Goal: Task Accomplishment & Management: Manage account settings

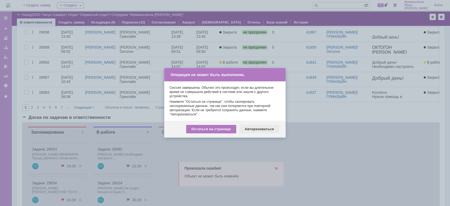
click at [260, 127] on div "Авторизоваться" at bounding box center [260, 129] width 40 height 8
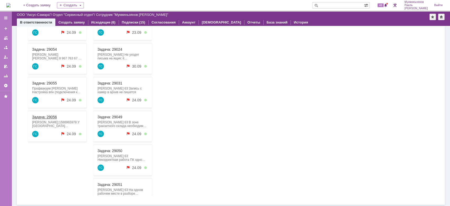
click at [48, 119] on div "Задача: 29056" at bounding box center [57, 117] width 50 height 4
click at [42, 115] on link "Задача: 29056" at bounding box center [44, 117] width 25 height 4
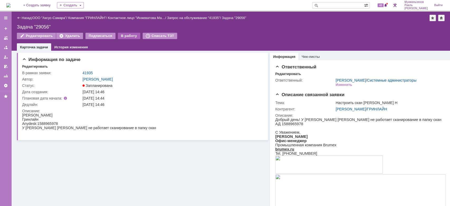
click at [122, 34] on div "В работу" at bounding box center [129, 36] width 22 height 6
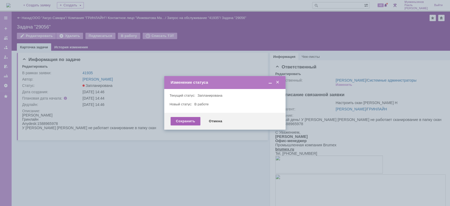
click at [181, 118] on div "Сохранить" at bounding box center [186, 121] width 30 height 8
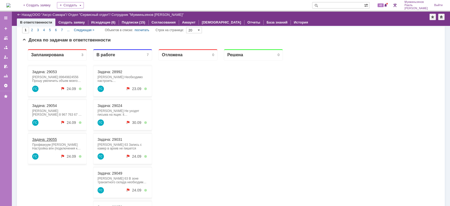
click at [53, 140] on link "Задача: 29055" at bounding box center [44, 139] width 25 height 4
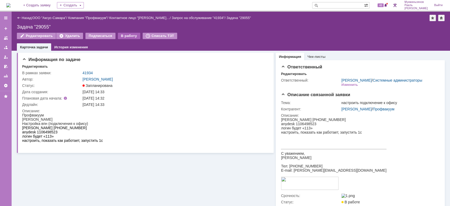
click at [123, 35] on div "В работу" at bounding box center [129, 36] width 22 height 6
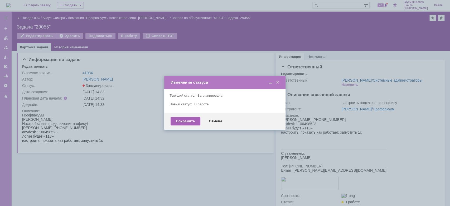
click at [177, 118] on div "Сохранить" at bounding box center [186, 121] width 30 height 8
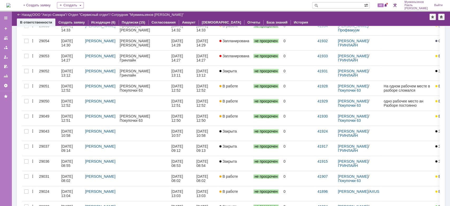
click at [167, 58] on div "Гринлайн" at bounding box center [143, 60] width 47 height 4
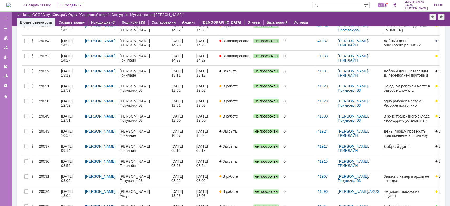
click at [182, 55] on div "22.09.2025 14:27" at bounding box center [178, 58] width 13 height 8
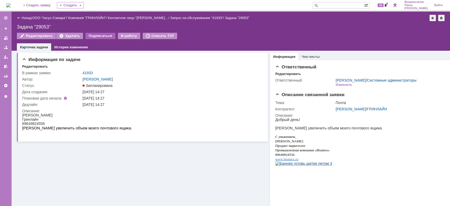
click at [106, 35] on div "Подписаться" at bounding box center [100, 36] width 30 height 6
click at [101, 36] on div "Отписаться" at bounding box center [98, 36] width 27 height 6
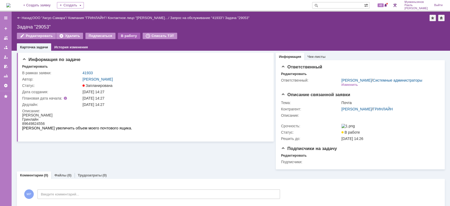
click at [121, 36] on div "В работу" at bounding box center [129, 36] width 22 height 6
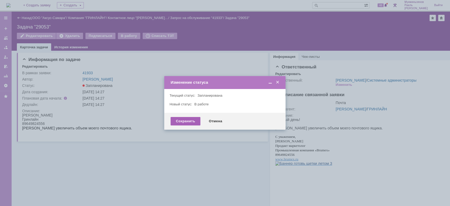
click at [184, 122] on div "Сохранить" at bounding box center [186, 121] width 30 height 8
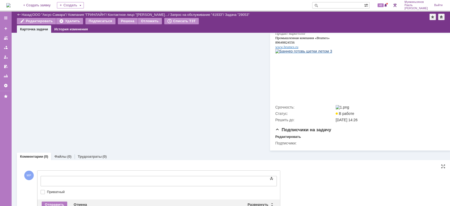
click at [123, 178] on body at bounding box center [83, 180] width 79 height 9
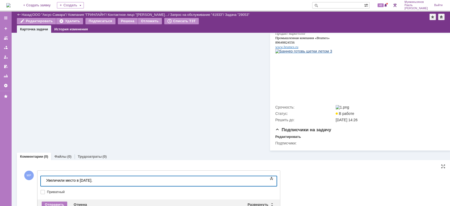
drag, startPoint x: 117, startPoint y: 180, endPoint x: 3, endPoint y: 174, distance: 113.9
click at [44, 176] on html "Увеличили место в пятницу." at bounding box center [83, 180] width 79 height 9
copy div "Увеличили место в пятницу."
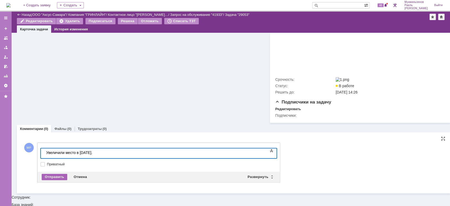
click at [59, 180] on div "Отправить" at bounding box center [55, 177] width 26 height 6
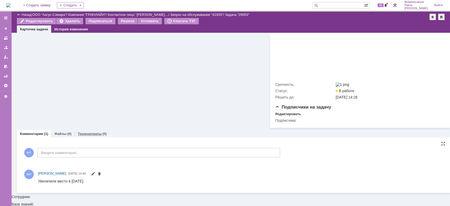
click at [90, 136] on link "Трудозатраты" at bounding box center [90, 134] width 24 height 4
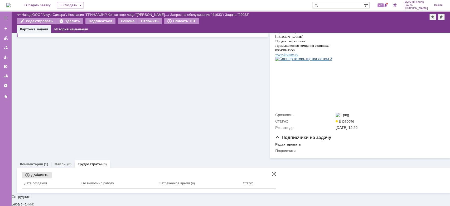
click at [42, 178] on div "Добавить" at bounding box center [37, 175] width 30 height 6
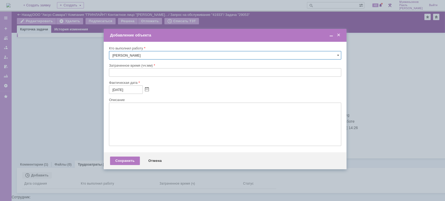
click at [137, 68] on input "text" at bounding box center [225, 72] width 232 height 8
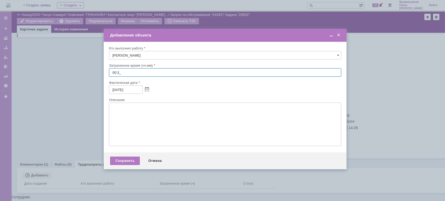
type input "00:30"
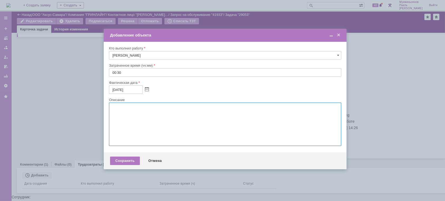
click at [145, 122] on textarea at bounding box center [225, 123] width 232 height 43
paste textarea "Увеличили место в пятницу."
type textarea "Увеличили место в пятницу."
drag, startPoint x: 129, startPoint y: 157, endPoint x: 129, endPoint y: 160, distance: 2.9
click at [129, 157] on div "Сохранить Отмена" at bounding box center [225, 160] width 243 height 17
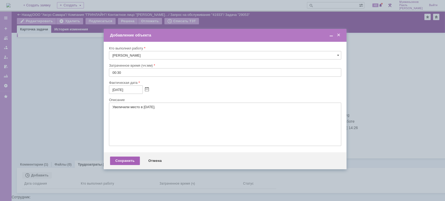
click at [129, 160] on div "Сохранить" at bounding box center [125, 160] width 30 height 8
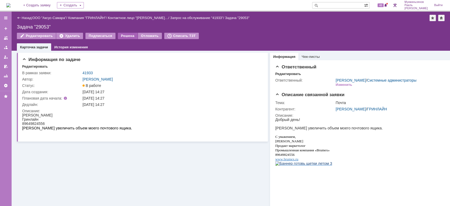
click at [118, 37] on div "Решена" at bounding box center [128, 36] width 20 height 6
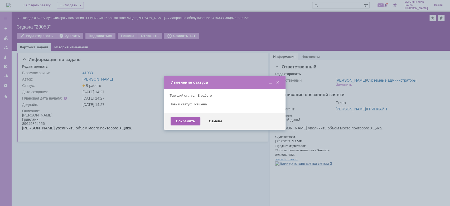
click at [172, 121] on div "Сохранить" at bounding box center [186, 121] width 30 height 8
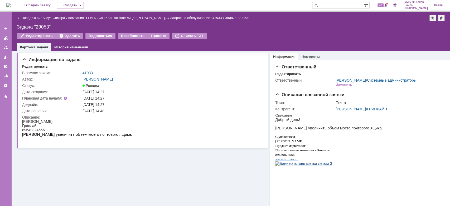
click at [11, 3] on img at bounding box center [8, 5] width 4 height 4
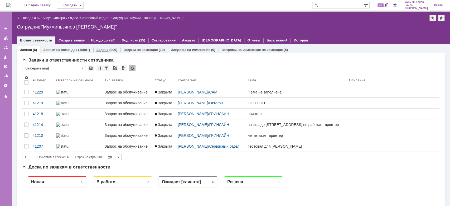
click at [101, 47] on div "Задачи (999)" at bounding box center [106, 50] width 27 height 8
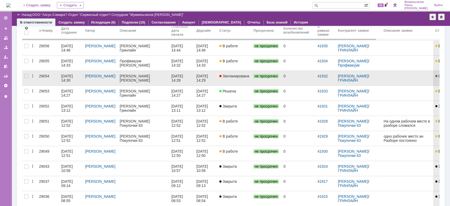
click at [179, 79] on div "[DATE] 14:28" at bounding box center [182, 78] width 21 height 8
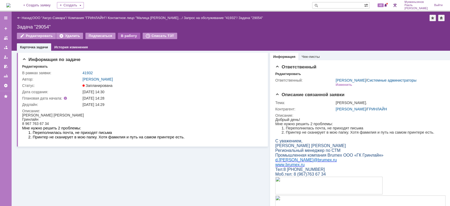
click at [125, 35] on div "В работу" at bounding box center [129, 36] width 22 height 6
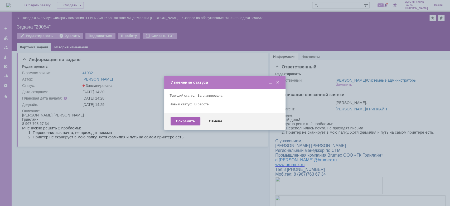
click at [184, 119] on div "Сохранить" at bounding box center [186, 121] width 30 height 8
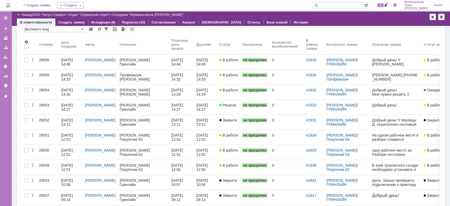
click at [281, 119] on div "0" at bounding box center [287, 120] width 30 height 4
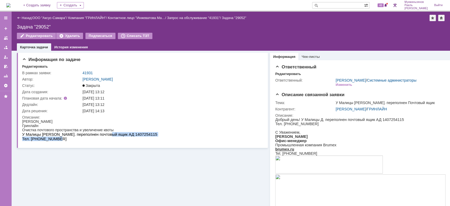
drag, startPoint x: 100, startPoint y: 134, endPoint x: 121, endPoint y: 134, distance: 21.1
click at [121, 134] on html "Инжеватова Марина Гринлайн Очистка почтового пространства и увеличение квоты У …" at bounding box center [143, 130] width 242 height 22
click at [117, 134] on p "У Малицы Д. переполнен почтовый ящик АД 1407254115" at bounding box center [89, 134] width 135 height 4
drag, startPoint x: 119, startPoint y: 134, endPoint x: 104, endPoint y: 134, distance: 14.5
click at [101, 134] on p "У Малицы Д. переполнен почтовый ящик АД 1407254115" at bounding box center [89, 134] width 135 height 4
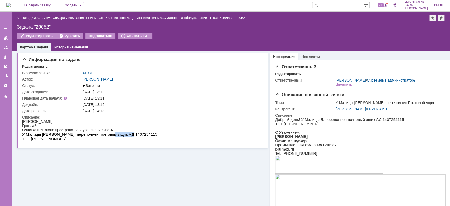
copy p "407254115"
drag, startPoint x: 100, startPoint y: 135, endPoint x: 128, endPoint y: 124, distance: 30.1
click at [124, 133] on html "Инжеватова Марина Гринлайн Очистка почтового пространства и увеличение квоты У …" at bounding box center [143, 130] width 242 height 22
copy body "1407254115 Тел. +79370707771"
drag, startPoint x: 121, startPoint y: 141, endPoint x: 124, endPoint y: 138, distance: 3.9
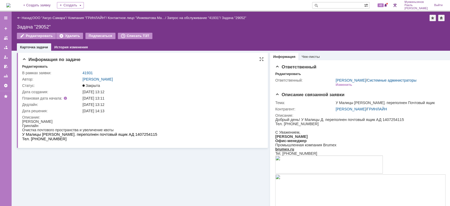
click at [121, 140] on html "Инжеватова Марина Гринлайн Очистка почтового пространства и увеличение квоты У …" at bounding box center [143, 130] width 242 height 22
drag, startPoint x: 124, startPoint y: 137, endPoint x: 100, endPoint y: 135, distance: 24.1
click at [99, 135] on html "Инжеватова Марина Гринлайн Очистка почтового пространства и увеличение квоты У …" at bounding box center [143, 130] width 242 height 22
click at [100, 135] on p "У Малицы Д. переполнен почтовый ящик АД 1407254115" at bounding box center [89, 134] width 135 height 4
drag, startPoint x: 99, startPoint y: 135, endPoint x: 144, endPoint y: 230, distance: 105.3
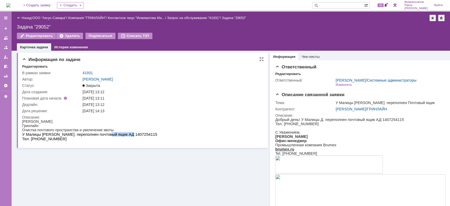
click at [119, 134] on p "У Малицы Д. переполнен почтовый ящик АД 1407254115" at bounding box center [89, 134] width 135 height 4
copy p "1407254115"
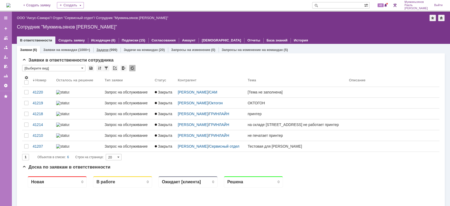
click at [104, 49] on link "Задачи" at bounding box center [103, 50] width 12 height 4
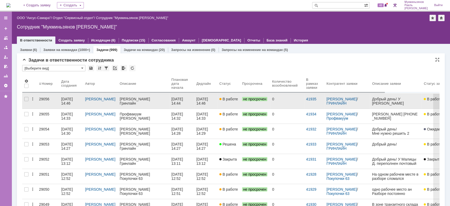
click at [172, 101] on div "[DATE] 14:44" at bounding box center [178, 101] width 13 height 8
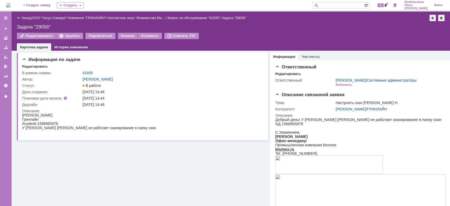
click at [38, 122] on div "Anydesk:1588965978" at bounding box center [89, 123] width 134 height 4
drag, startPoint x: 37, startPoint y: 122, endPoint x: 59, endPoint y: 121, distance: 22.2
click at [59, 121] on div "Anydesk:1588965978" at bounding box center [89, 123] width 134 height 4
copy div "1588965978"
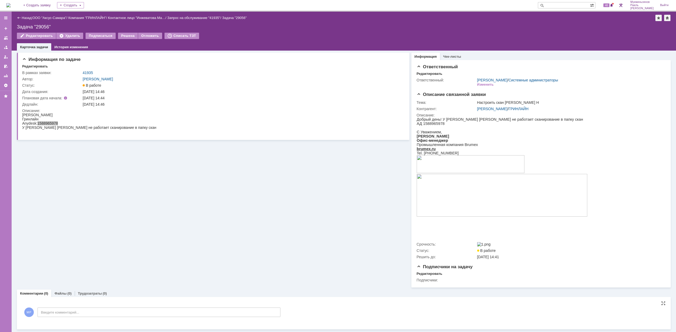
click at [139, 206] on div "МР Введите комментарий..." at bounding box center [151, 313] width 258 height 25
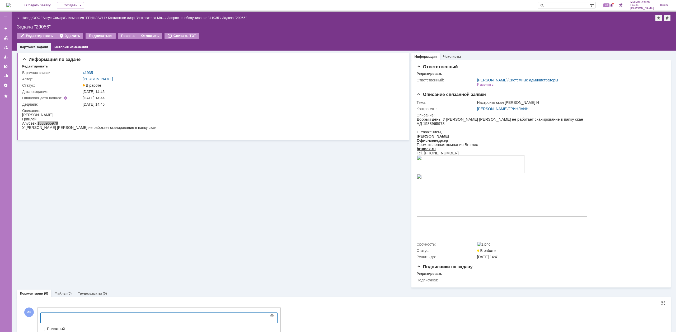
drag, startPoint x: 188, startPoint y: 631, endPoint x: 149, endPoint y: 314, distance: 319.8
click at [123, 206] on body at bounding box center [83, 317] width 79 height 9
drag, startPoint x: 149, startPoint y: 314, endPoint x: 3, endPoint y: 274, distance: 151.0
click at [44, 206] on html "Настроили, сейчас скан должен работать" at bounding box center [83, 317] width 79 height 9
copy div "Настроили, сейчас скан должен работать"
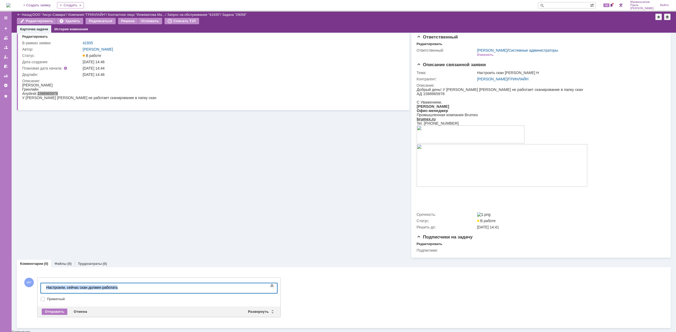
scroll to position [12, 0]
click at [58, 206] on div "Отправить" at bounding box center [55, 312] width 26 height 6
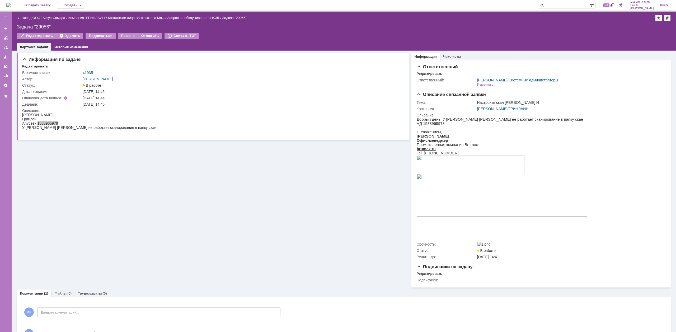
scroll to position [0, 0]
drag, startPoint x: 88, startPoint y: 292, endPoint x: 85, endPoint y: 298, distance: 5.9
click at [88, 206] on div "Трудозатраты (0)" at bounding box center [92, 294] width 35 height 8
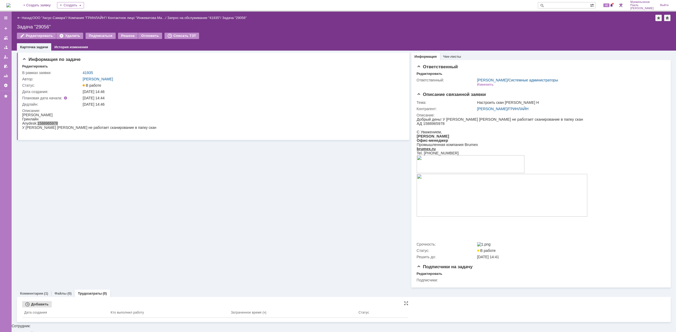
click at [41, 206] on th "Дата создания" at bounding box center [65, 313] width 86 height 10
click at [42, 206] on div "Добавить" at bounding box center [37, 305] width 30 height 6
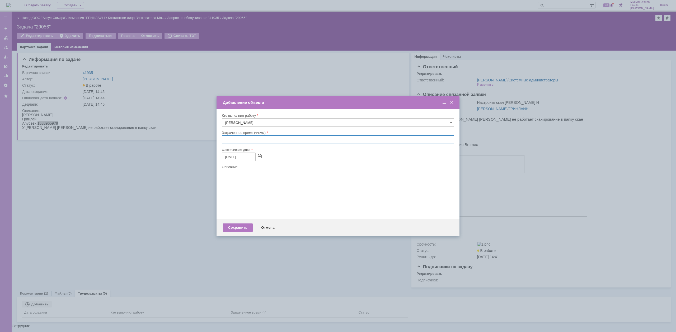
click at [236, 138] on input "text" at bounding box center [338, 140] width 232 height 8
type input "00:30"
click at [248, 201] on textarea at bounding box center [338, 191] width 232 height 43
paste textarea "Настроили, сейчас скан должен работать"
type textarea "Настроили, сейчас скан должен работать"
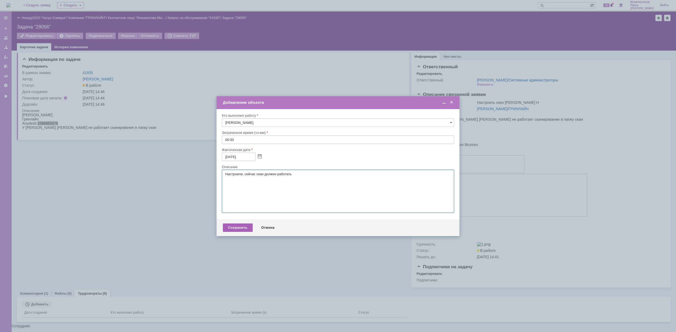
click at [242, 206] on div "Сохранить" at bounding box center [238, 228] width 30 height 8
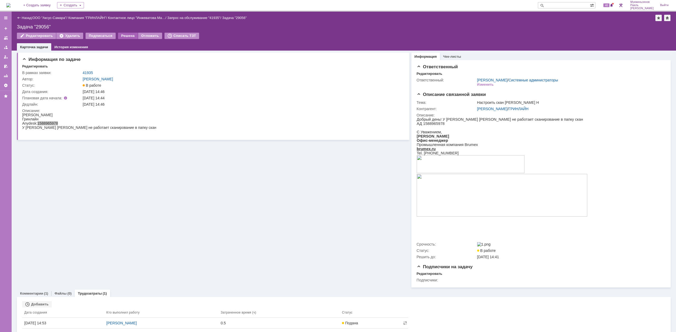
click at [126, 35] on div "Решена" at bounding box center [128, 36] width 20 height 6
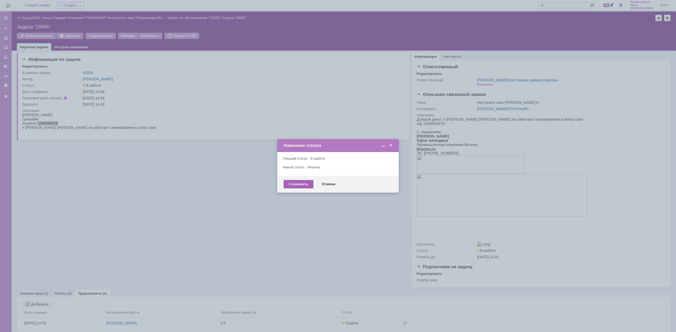
click at [289, 183] on div "Сохранить" at bounding box center [298, 184] width 30 height 8
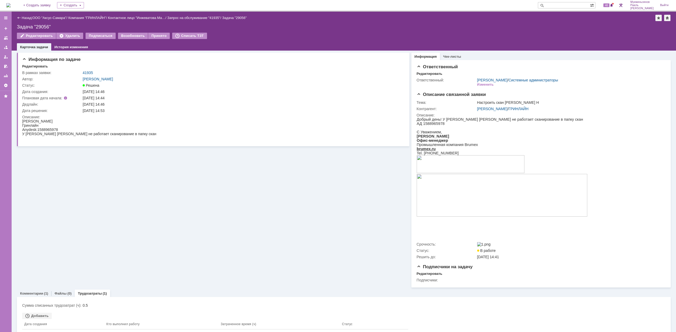
click at [11, 7] on img at bounding box center [8, 5] width 4 height 4
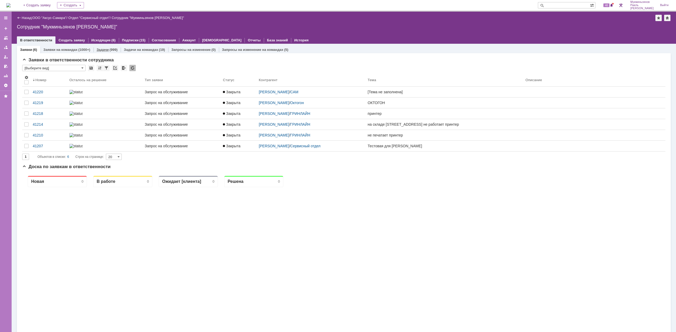
click at [105, 49] on link "Задачи" at bounding box center [103, 50] width 12 height 4
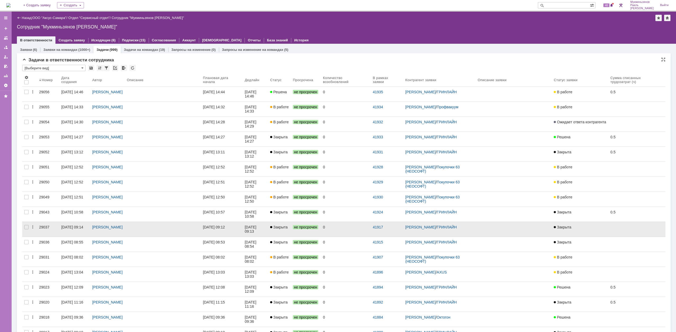
scroll to position [211, 0]
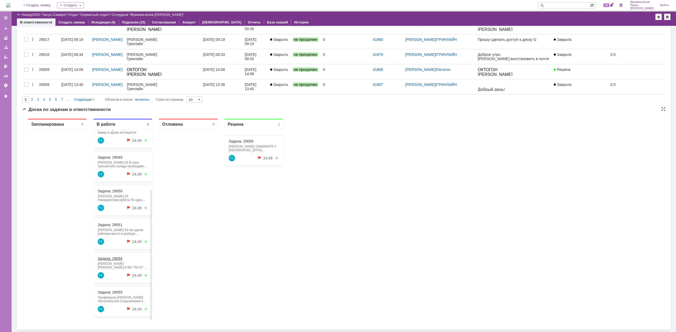
click at [115, 206] on link "Задача: 29054" at bounding box center [110, 259] width 25 height 4
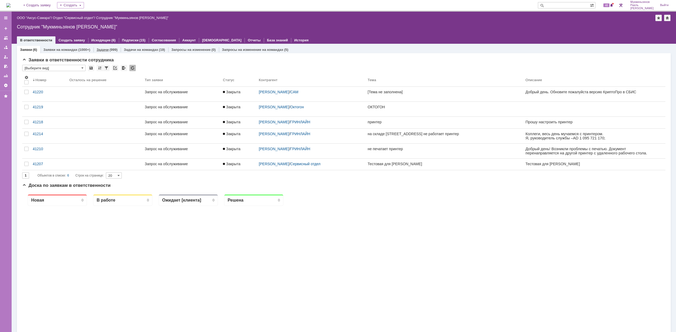
click at [107, 51] on link "Задачи" at bounding box center [103, 50] width 12 height 4
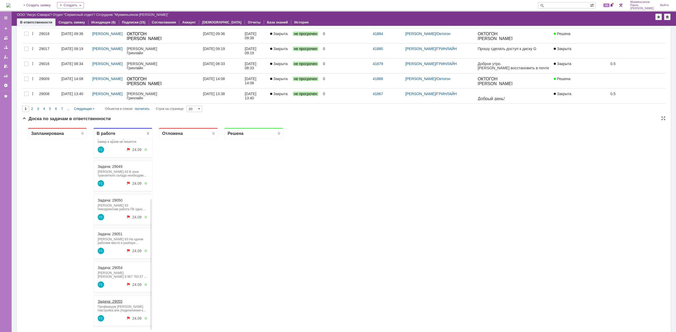
scroll to position [277, 0]
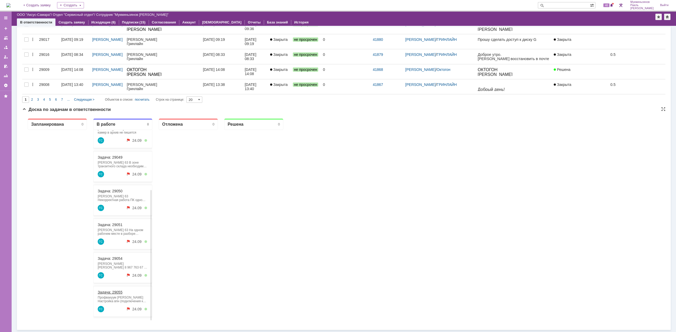
click at [117, 292] on link "Задача: 29055" at bounding box center [110, 293] width 25 height 4
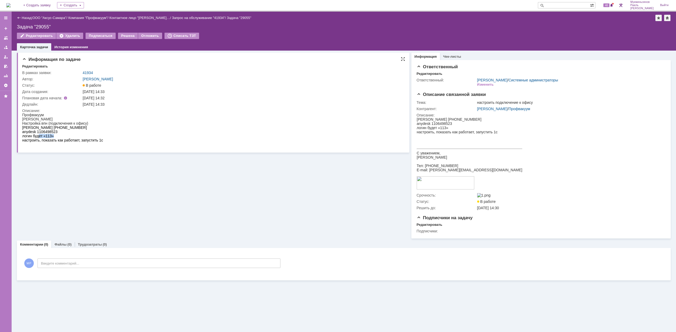
drag, startPoint x: 60, startPoint y: 138, endPoint x: 39, endPoint y: 136, distance: 21.4
click at [39, 136] on div "логин будет «113»" at bounding box center [62, 136] width 81 height 4
drag, startPoint x: 60, startPoint y: 132, endPoint x: 37, endPoint y: 132, distance: 23.2
click at [37, 132] on div "anydesk 1106498523" at bounding box center [62, 132] width 81 height 4
copy div "1106498523"
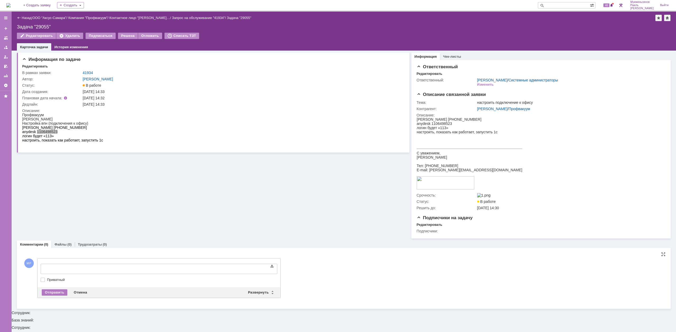
click at [116, 268] on div at bounding box center [83, 269] width 75 height 4
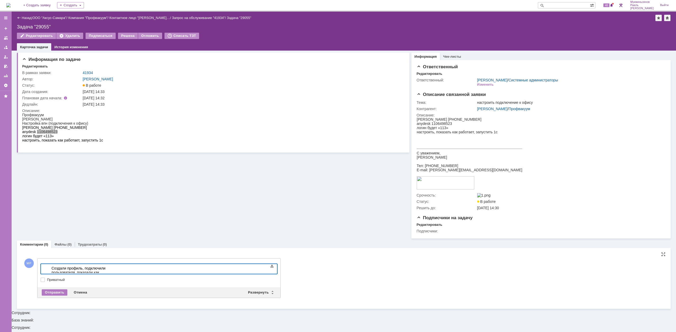
drag, startPoint x: 51, startPoint y: 268, endPoint x: 62, endPoint y: 535, distance: 267.0
click at [44, 266] on html "​Создали профиль, подключили пользователя, показали как пользоваться" at bounding box center [83, 272] width 79 height 17
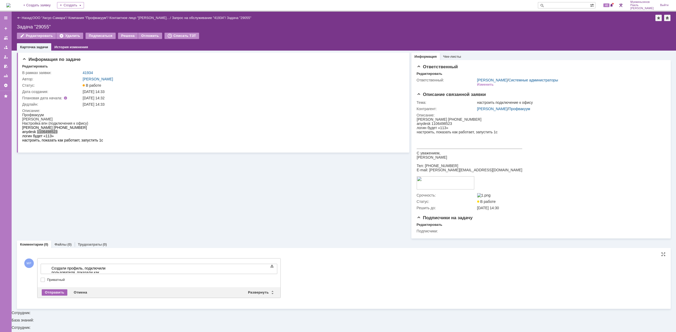
click at [60, 294] on div "Отправить" at bounding box center [55, 293] width 26 height 6
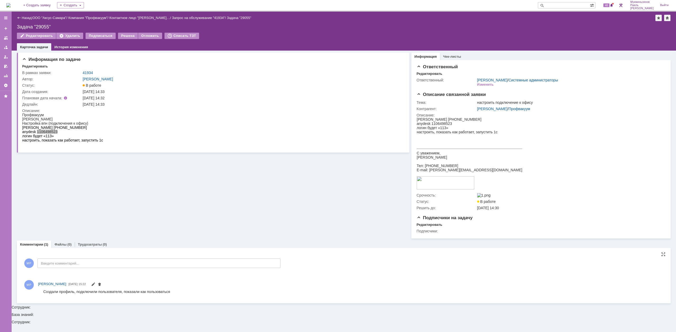
click at [123, 39] on td "Решена" at bounding box center [128, 36] width 20 height 7
click at [121, 36] on div "Решена" at bounding box center [128, 36] width 20 height 6
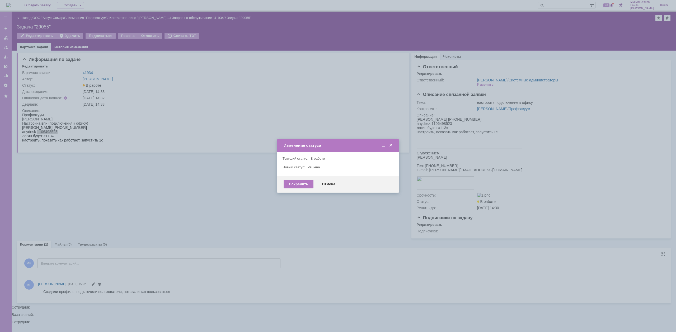
click at [292, 189] on div "Сохранить Отмена" at bounding box center [337, 184] width 121 height 17
click at [294, 186] on div "Сохранить" at bounding box center [298, 184] width 30 height 8
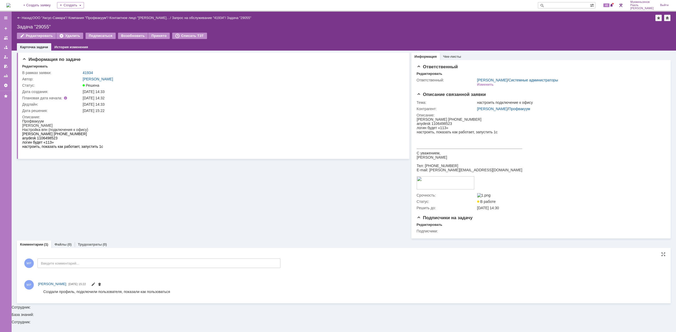
click at [11, 3] on img at bounding box center [8, 5] width 4 height 4
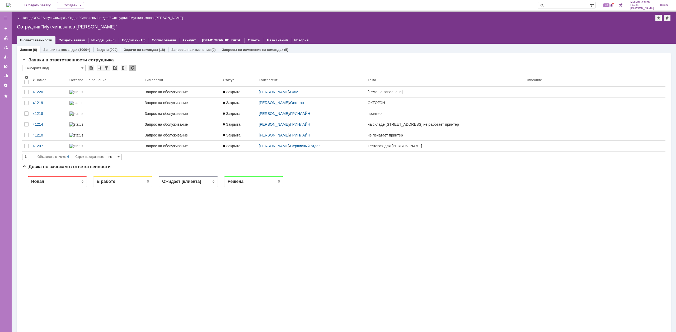
click at [83, 51] on div "(1000+)" at bounding box center [84, 50] width 12 height 4
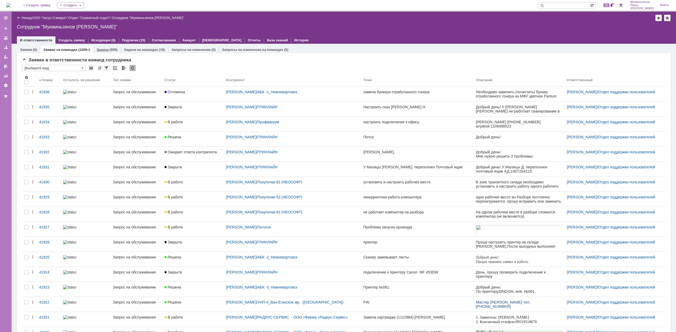
click at [113, 50] on div "(999)" at bounding box center [114, 50] width 8 height 4
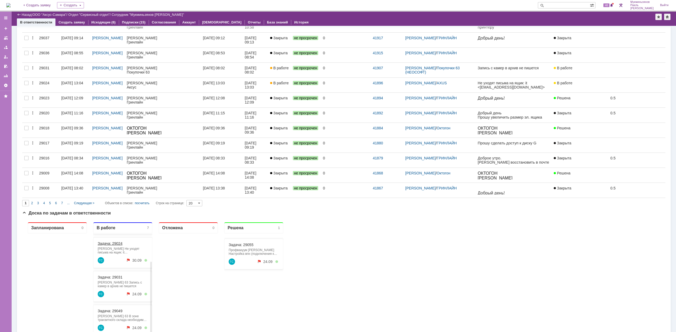
click at [111, 243] on link "Задача: 29024" at bounding box center [110, 244] width 25 height 4
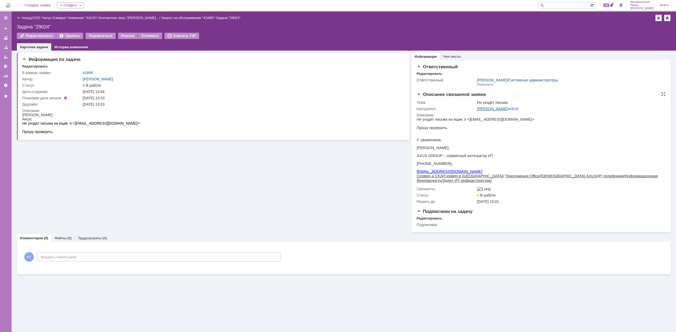
click at [497, 109] on link "[PERSON_NAME]" at bounding box center [492, 109] width 30 height 4
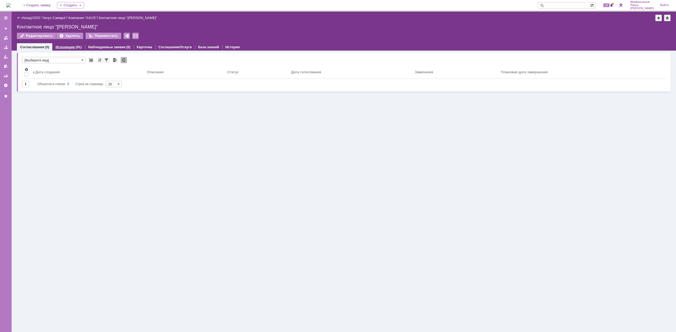
click at [73, 49] on div "Исходящие (91)" at bounding box center [68, 47] width 32 height 8
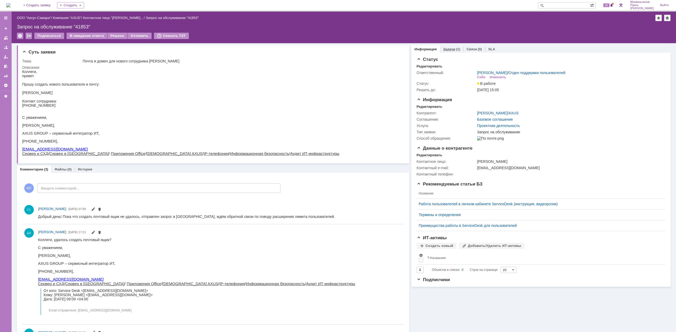
click at [447, 47] on link "Задачи" at bounding box center [449, 49] width 12 height 4
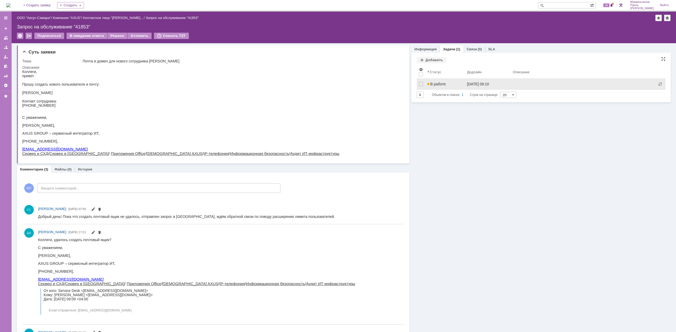
click at [474, 85] on div "[DATE] 09:10" at bounding box center [478, 84] width 22 height 4
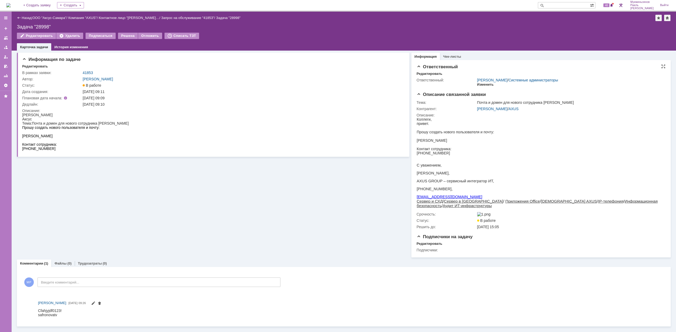
click at [486, 85] on div "Изменить" at bounding box center [485, 85] width 17 height 4
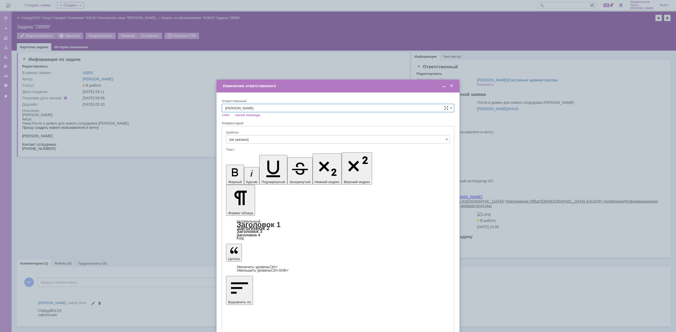
click at [449, 112] on input "[PERSON_NAME]" at bounding box center [338, 108] width 232 height 8
click at [454, 88] on div "Изменение ответственного" at bounding box center [337, 86] width 243 height 6
type input "[PERSON_NAME]"
click at [452, 85] on span at bounding box center [451, 86] width 5 height 5
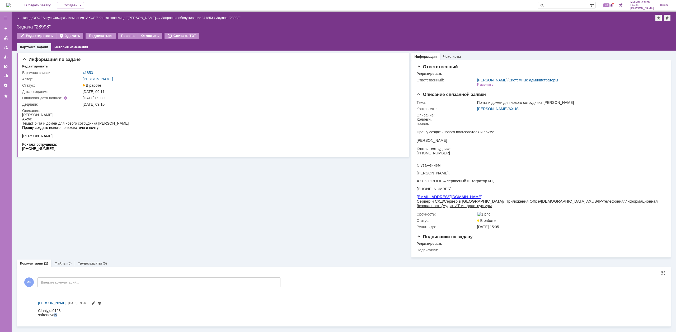
drag, startPoint x: 58, startPoint y: 317, endPoint x: 61, endPoint y: 312, distance: 5.9
click at [54, 316] on div "Cfahjyjdf0123! safronovatv" at bounding box center [50, 313] width 24 height 8
drag, startPoint x: 63, startPoint y: 310, endPoint x: 34, endPoint y: 311, distance: 28.5
click at [38, 311] on html "Cfahjyjdf0123! safronovatv" at bounding box center [350, 313] width 625 height 8
click at [42, 311] on div "Cfahjyjdf0123! safronovatv" at bounding box center [50, 313] width 24 height 8
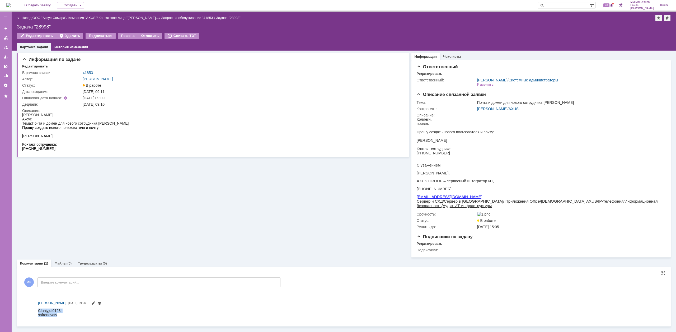
drag, startPoint x: 64, startPoint y: 309, endPoint x: 32, endPoint y: 310, distance: 31.4
click at [38, 310] on html "Cfahjyjdf0123! safronovatv" at bounding box center [350, 313] width 625 height 8
click at [32, 312] on div "[PERSON_NAME] [DATE] 09:26" at bounding box center [343, 309] width 643 height 23
click at [62, 310] on html "Cfahjyjdf0123! safronovatv" at bounding box center [350, 313] width 625 height 8
drag, startPoint x: 62, startPoint y: 310, endPoint x: 54, endPoint y: 310, distance: 7.9
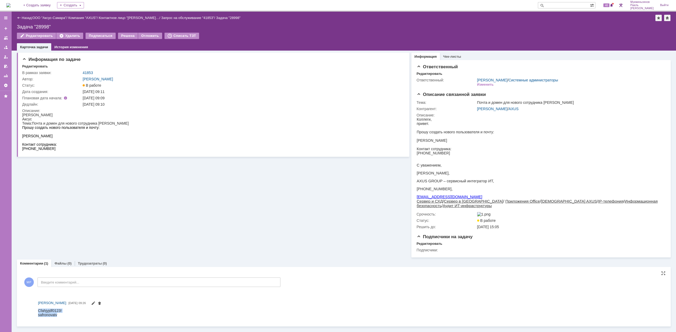
click at [54, 310] on html "Cfahjyjdf0123! safronovatv" at bounding box center [350, 313] width 625 height 8
click at [54, 310] on div "Cfahjyjdf0123! safronovatv" at bounding box center [50, 313] width 24 height 8
drag, startPoint x: 61, startPoint y: 310, endPoint x: 37, endPoint y: 312, distance: 24.3
click at [38, 312] on html "Cfahjyjdf0123! safronovatv" at bounding box center [350, 313] width 625 height 8
copy div "Cfahjyjdf0123!"
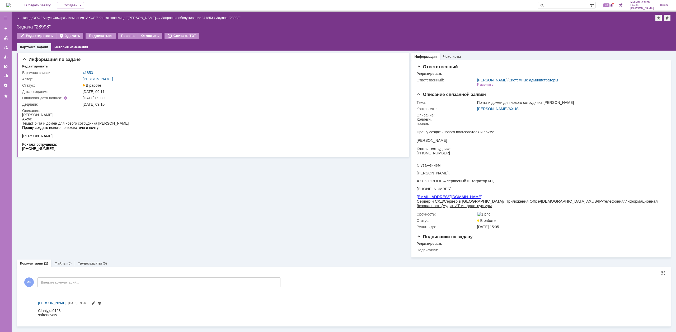
click at [63, 314] on html "Cfahjyjdf0123! safronovatv" at bounding box center [350, 313] width 625 height 8
drag, startPoint x: 62, startPoint y: 316, endPoint x: 28, endPoint y: 316, distance: 33.8
click at [38, 316] on html "Cfahjyjdf0123! safronovatv" at bounding box center [350, 313] width 625 height 8
click at [53, 316] on div "Cfahjyjdf0123! safronovatv" at bounding box center [50, 313] width 24 height 8
drag, startPoint x: 61, startPoint y: 315, endPoint x: 37, endPoint y: 316, distance: 23.3
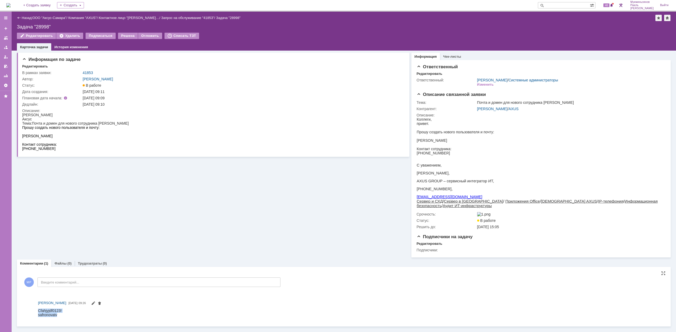
click at [38, 316] on html "Cfahjyjdf0123! safronovatv" at bounding box center [350, 313] width 625 height 8
copy div "Cfahjyjdf0123! safronovatv"
click at [71, 317] on html "Cfahjyjdf0123! safronovatv" at bounding box center [350, 313] width 625 height 8
drag, startPoint x: 53, startPoint y: 317, endPoint x: 38, endPoint y: 316, distance: 14.8
click at [38, 316] on html "Cfahjyjdf0123! safronovatv" at bounding box center [350, 313] width 625 height 8
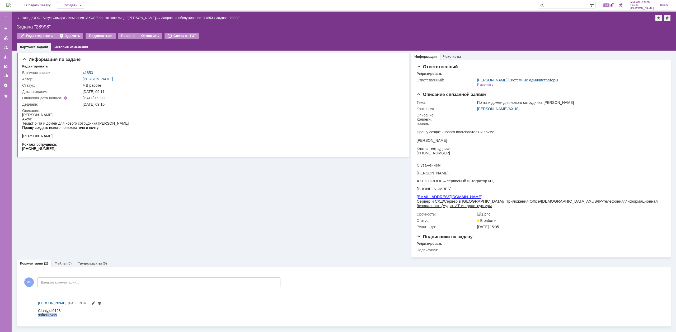
copy div "safronovatv"
drag, startPoint x: 59, startPoint y: 310, endPoint x: 41, endPoint y: 310, distance: 18.0
click at [43, 310] on html "Cfahjyjdf0123! safronovatv" at bounding box center [350, 313] width 625 height 8
click at [41, 310] on div "Cfahjyjdf0123! safronovatv" at bounding box center [50, 313] width 24 height 8
drag, startPoint x: 38, startPoint y: 310, endPoint x: 62, endPoint y: 309, distance: 23.5
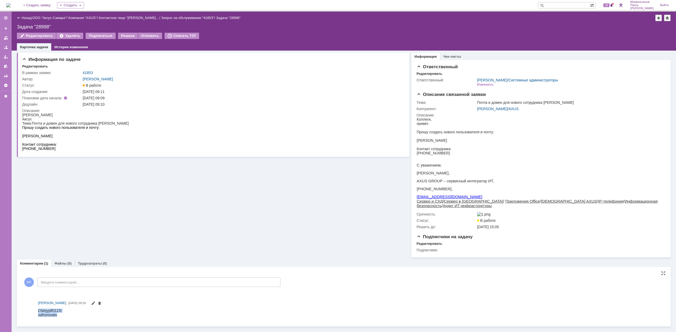
click at [62, 309] on html "Cfahjyjdf0123! safronovatv" at bounding box center [350, 313] width 625 height 8
click at [64, 311] on html "Cfahjyjdf0123! safronovatv" at bounding box center [350, 313] width 625 height 8
drag, startPoint x: 64, startPoint y: 311, endPoint x: 61, endPoint y: 310, distance: 3.7
click at [61, 310] on html "Cfahjyjdf0123! safronovatv" at bounding box center [350, 313] width 625 height 8
click at [61, 310] on div "Cfahjyjdf0123! safronovatv" at bounding box center [50, 313] width 24 height 8
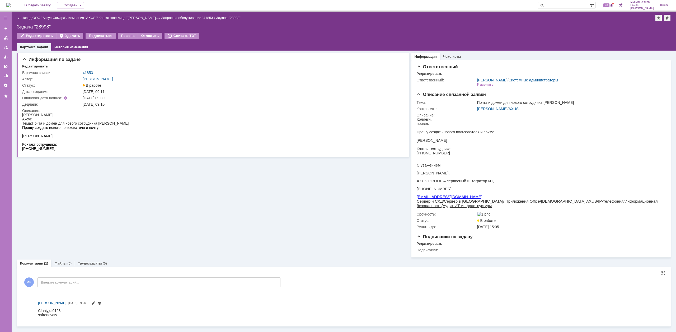
drag, startPoint x: 101, startPoint y: 620, endPoint x: 45, endPoint y: 310, distance: 314.8
drag, startPoint x: 39, startPoint y: 310, endPoint x: 61, endPoint y: 310, distance: 21.6
click at [61, 310] on div "Cfahjyjdf0123! safronovatv" at bounding box center [50, 313] width 24 height 8
drag, startPoint x: 76, startPoint y: 622, endPoint x: 58, endPoint y: 310, distance: 312.4
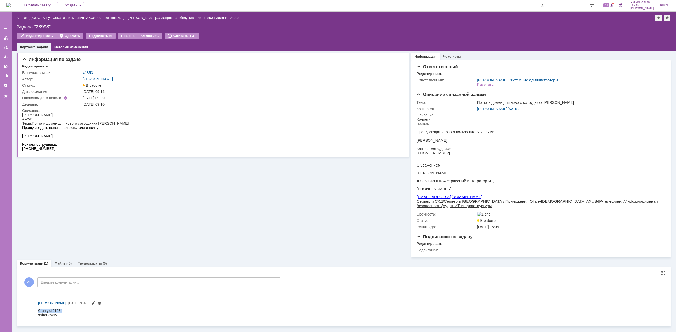
drag, startPoint x: 40, startPoint y: 310, endPoint x: 61, endPoint y: 310, distance: 21.4
click at [61, 310] on div "Cfahjyjdf0123! safronovatv" at bounding box center [50, 313] width 24 height 8
copy div "Cfahjyjdf0123!"
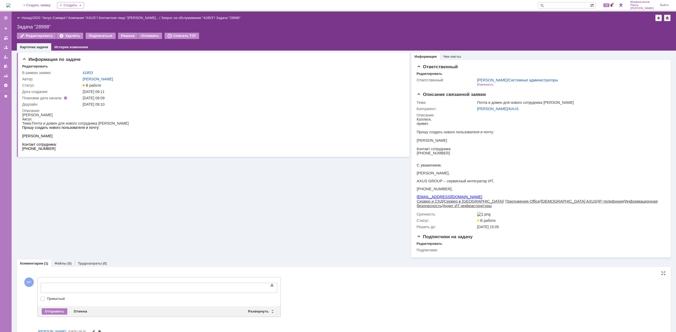
click at [98, 286] on div at bounding box center [83, 288] width 75 height 4
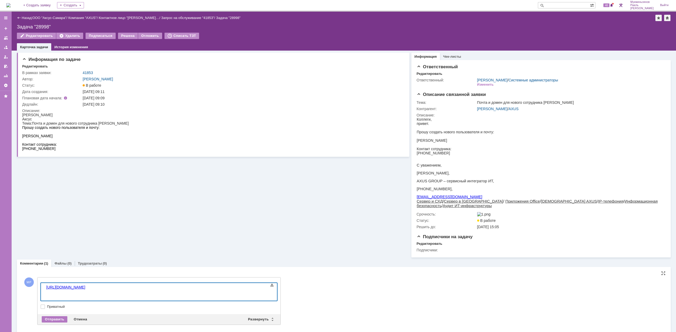
scroll to position [101, 0]
click at [98, 286] on div "[URL][DOMAIN_NAME]" at bounding box center [83, 292] width 75 height 13
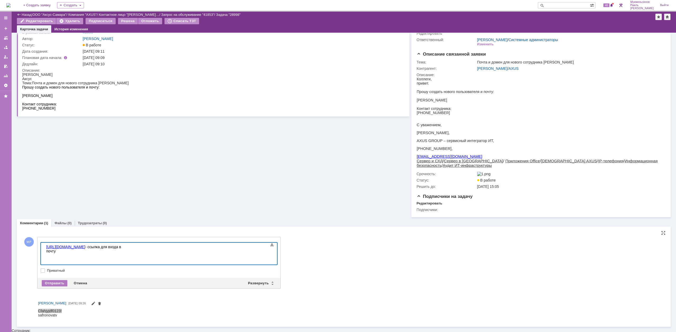
scroll to position [21, 0]
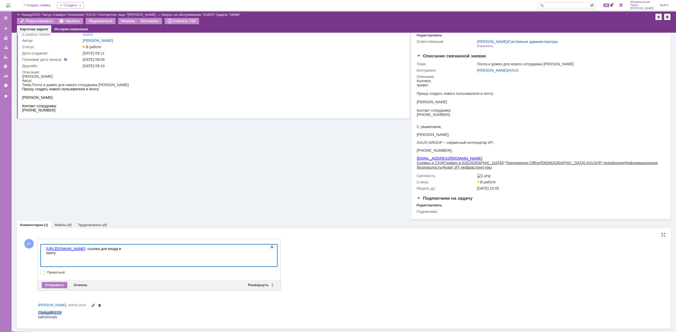
click at [63, 315] on html "Cfahjyjdf0123! safronovatv" at bounding box center [347, 315] width 619 height 8
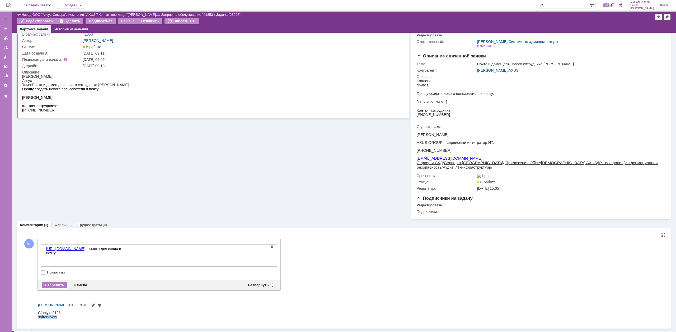
drag, startPoint x: 58, startPoint y: 319, endPoint x: 38, endPoint y: 319, distance: 19.3
click at [38, 319] on div "Cfahjyjdf0123! safronovatv" at bounding box center [50, 315] width 24 height 8
copy div "safronovatv"
click at [56, 258] on div "[URL][DOMAIN_NAME] - ссылка для входа в почту" at bounding box center [83, 257] width 75 height 21
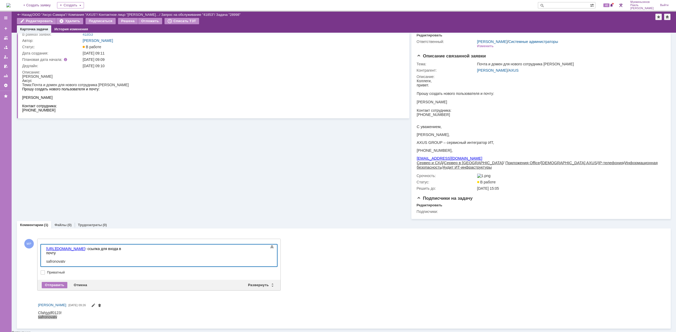
click at [46, 260] on span "safronovatv" at bounding box center [55, 262] width 19 height 4
click at [82, 257] on div "[URL][DOMAIN_NAME] - ссылка для входа в почту Логин: safronovatv" at bounding box center [83, 257] width 75 height 21
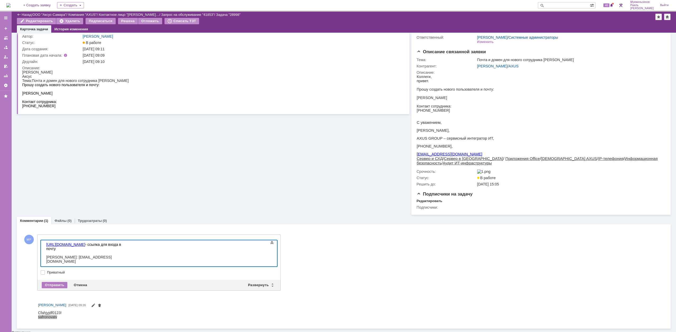
scroll to position [93, 0]
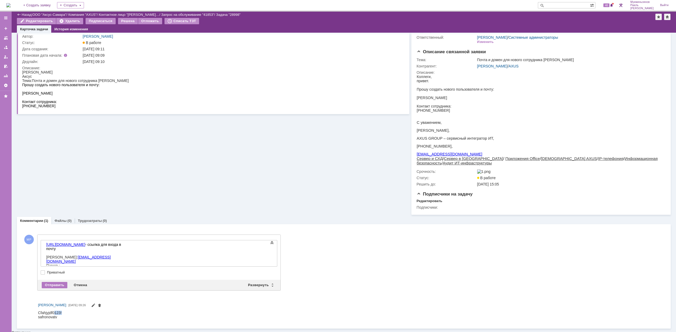
drag, startPoint x: 61, startPoint y: 312, endPoint x: 53, endPoint y: 313, distance: 8.5
click at [54, 313] on div "Cfahjyjdf0123! safronovatv" at bounding box center [50, 315] width 24 height 8
drag, startPoint x: 38, startPoint y: 312, endPoint x: 61, endPoint y: 313, distance: 23.2
click at [61, 313] on div "Cfahjyjdf0123! safronovatv" at bounding box center [50, 315] width 24 height 8
copy div "Cfahjyjdf0123!"
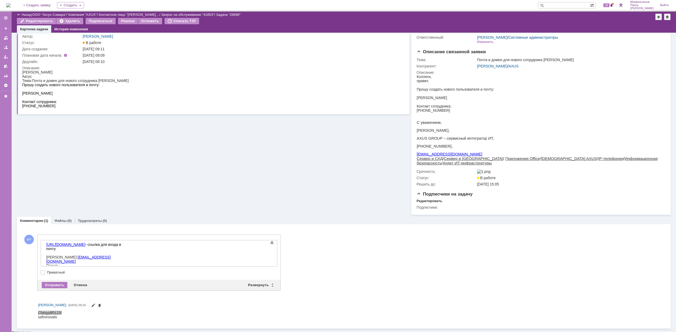
click at [72, 260] on div "[URL][DOMAIN_NAME] - ссылка для входа в почту Логин: [EMAIL_ADDRESS][DOMAIN_NAM…" at bounding box center [83, 258] width 75 height 30
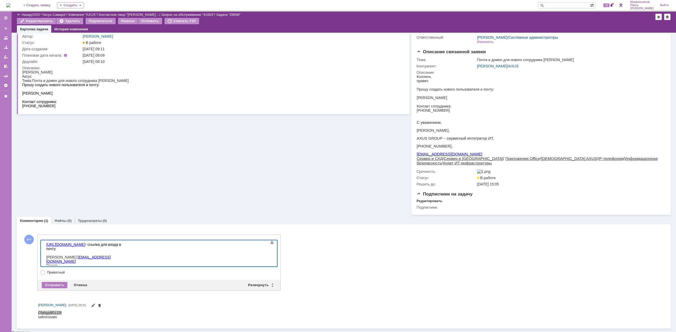
click at [73, 256] on div "[URL][DOMAIN_NAME] - ссылка для входа в почту Логин: [EMAIL_ADDRESS][DOMAIN_NAM…" at bounding box center [83, 258] width 75 height 30
click at [53, 287] on div "Отправить" at bounding box center [55, 285] width 26 height 6
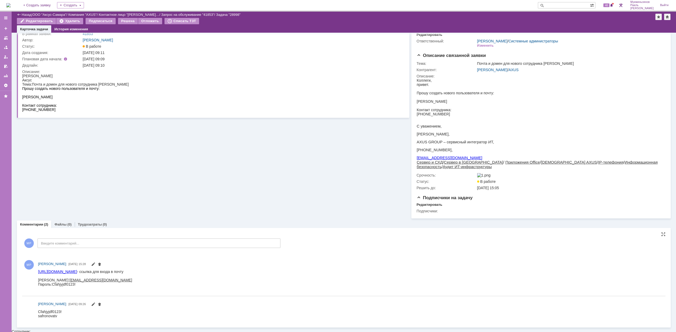
scroll to position [0, 0]
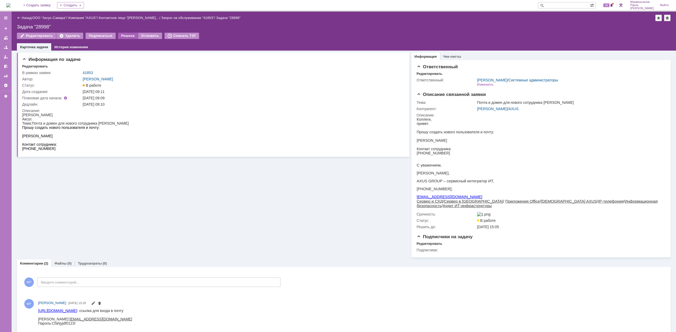
click at [123, 35] on div "Решена" at bounding box center [128, 36] width 20 height 6
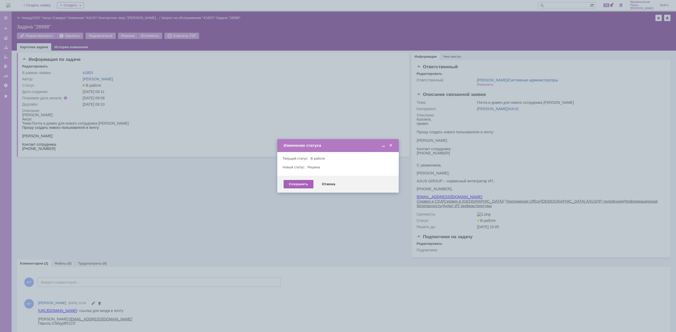
click at [293, 185] on div "Сохранить" at bounding box center [298, 184] width 30 height 8
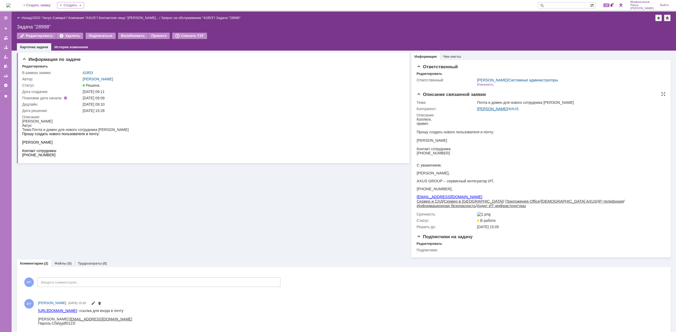
click at [495, 110] on link "[PERSON_NAME]" at bounding box center [492, 109] width 30 height 4
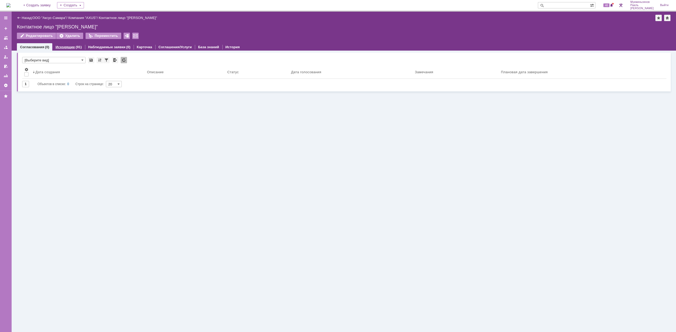
click at [77, 48] on div "(91)" at bounding box center [79, 47] width 6 height 4
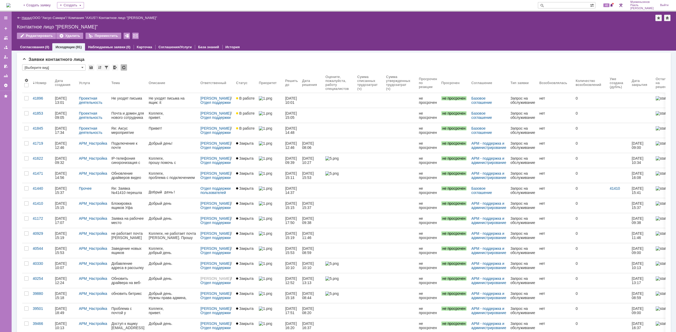
click at [23, 19] on link "Назад" at bounding box center [27, 18] width 10 height 4
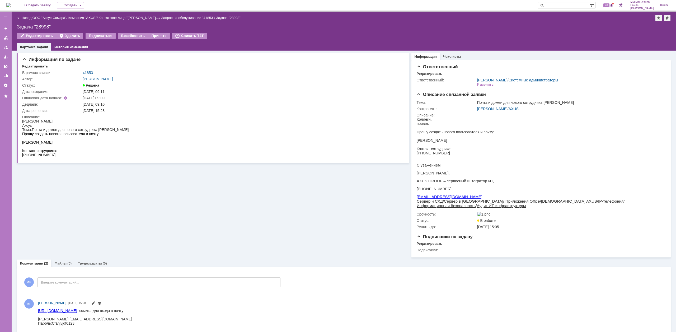
click at [11, 3] on img at bounding box center [8, 5] width 4 height 4
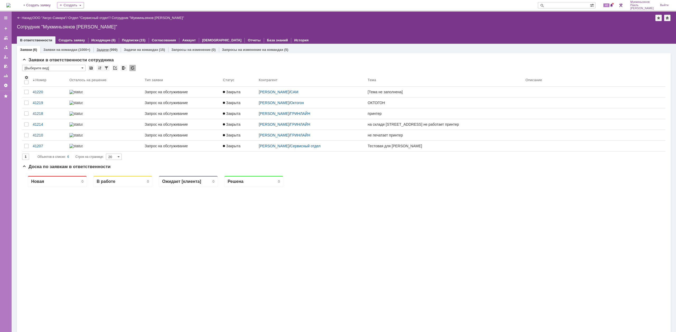
click at [107, 51] on link "Задачи" at bounding box center [103, 50] width 12 height 4
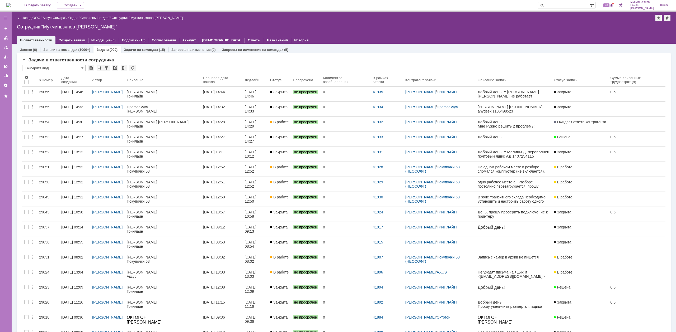
click at [73, 53] on div "Задачи в ответственности сотрудника * [Выберите вид] Результаты поиска: Изменит…" at bounding box center [343, 338] width 653 height 570
click at [74, 47] on div "Заявки на командах (1000+)" at bounding box center [66, 50] width 53 height 8
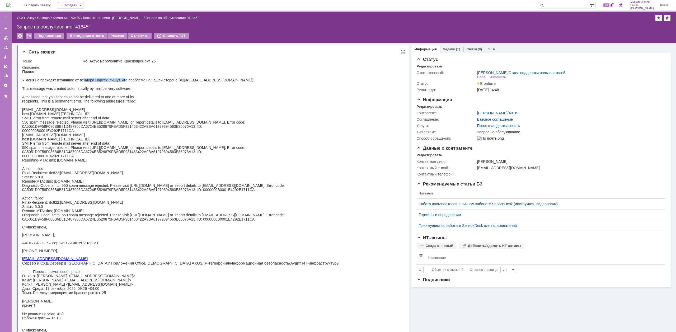
drag, startPoint x: 84, startPoint y: 79, endPoint x: 135, endPoint y: 79, distance: 50.9
click at [131, 79] on div "У меня не проходят входящие от вендора Парсек, пишут, что проблема на нашей сто…" at bounding box center [208, 80] width 373 height 4
drag, startPoint x: 141, startPoint y: 79, endPoint x: 171, endPoint y: 79, distance: 30.3
click at [170, 79] on div "У меня не проходят входящие от вендора Парсек, пишут, что проблема на нашей сто…" at bounding box center [208, 80] width 373 height 4
drag, startPoint x: 180, startPoint y: 79, endPoint x: 198, endPoint y: 78, distance: 17.2
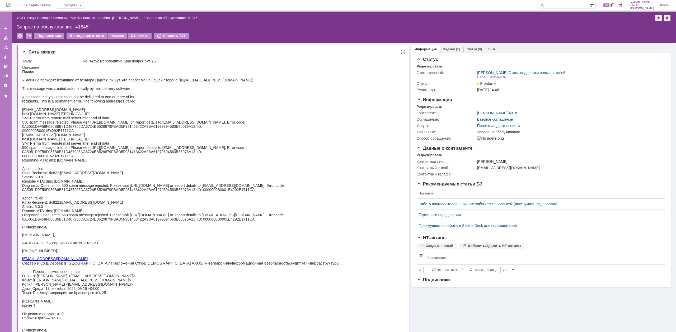
click at [183, 79] on div "У меня не проходят входящие от вендора Парсек, пишут, что проблема на нашей сто…" at bounding box center [208, 80] width 373 height 4
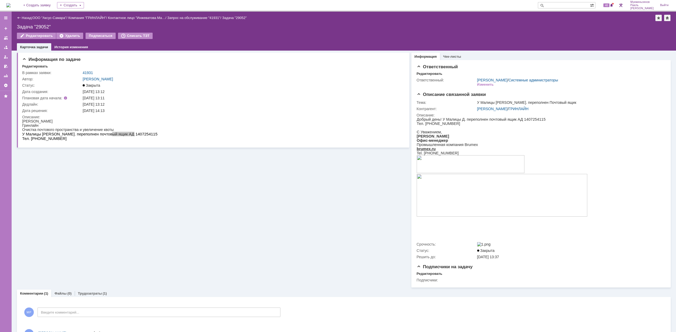
click at [11, 4] on img at bounding box center [8, 5] width 4 height 4
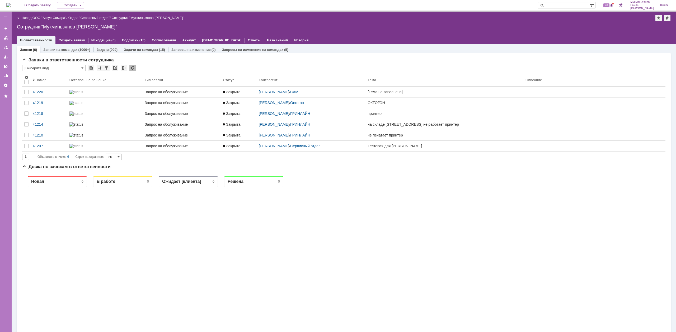
click at [107, 52] on div "Задачи (999)" at bounding box center [106, 50] width 27 height 8
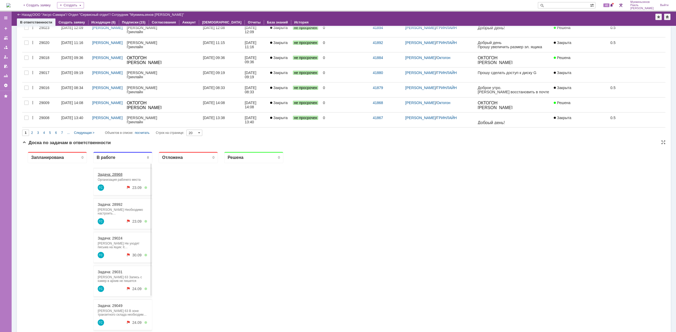
click at [121, 175] on link "Задача: 28968" at bounding box center [110, 175] width 25 height 4
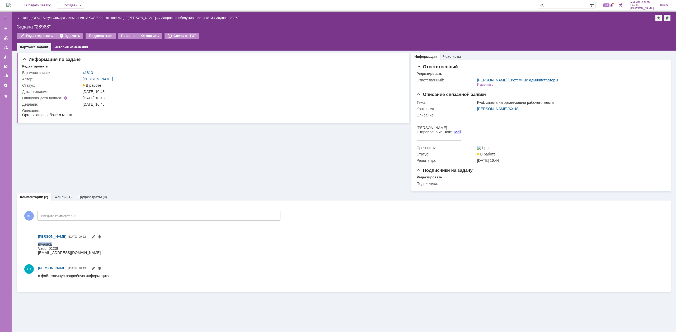
drag, startPoint x: 51, startPoint y: 244, endPoint x: 37, endPoint y: 245, distance: 13.8
click at [38, 245] on html "myagika Vzubrf0123! myagika@axus.name" at bounding box center [350, 248] width 625 height 13
drag, startPoint x: 74, startPoint y: 252, endPoint x: 39, endPoint y: 253, distance: 35.1
click at [39, 253] on html "myagika Vzubrf0123! myagika@axus.name" at bounding box center [350, 248] width 625 height 13
drag, startPoint x: 51, startPoint y: 243, endPoint x: 38, endPoint y: 244, distance: 13.0
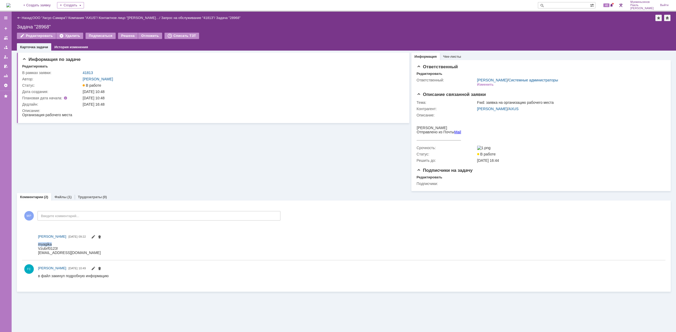
click at [38, 244] on div "myagika Vzubrf0123! myagika@axus.name" at bounding box center [69, 248] width 63 height 13
copy div "myagika"
drag, startPoint x: 59, startPoint y: 248, endPoint x: 38, endPoint y: 249, distance: 20.6
click at [38, 249] on div "myagika Vzubrf0123! myagika@axus.name" at bounding box center [69, 248] width 63 height 13
copy div "Vzubrf0123!"
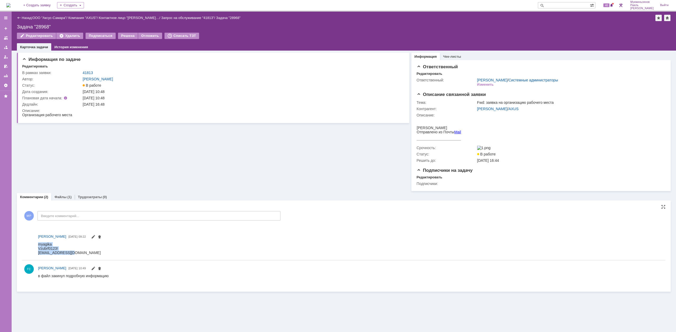
drag, startPoint x: 78, startPoint y: 253, endPoint x: 30, endPoint y: 256, distance: 48.4
click at [38, 255] on html "myagika Vzubrf0123! myagika@axus.name" at bounding box center [350, 248] width 625 height 13
click at [80, 255] on html "myagika Vzubrf0123! myagika@axus.name" at bounding box center [350, 248] width 625 height 13
drag, startPoint x: 80, startPoint y: 254, endPoint x: 87, endPoint y: 506, distance: 252.6
click at [38, 254] on html "myagika Vzubrf0123! myagika@axus.name" at bounding box center [350, 248] width 625 height 13
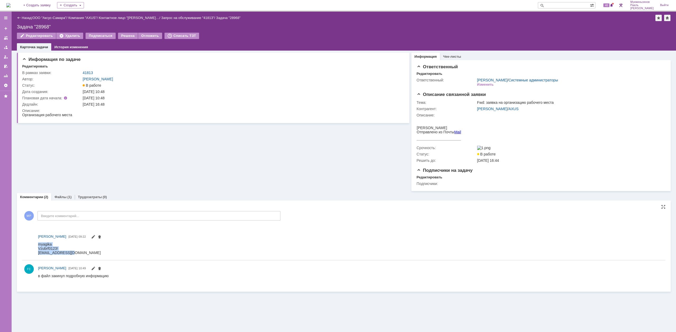
copy div "myagika Vzubrf0123! myagika@axus.name"
click at [78, 254] on html "myagika Vzubrf0123! myagika@axus.name" at bounding box center [350, 248] width 625 height 13
drag, startPoint x: 78, startPoint y: 253, endPoint x: 39, endPoint y: 254, distance: 38.8
click at [39, 254] on html "myagika Vzubrf0123! myagika@axus.name" at bounding box center [350, 248] width 625 height 13
copy div "myagika@axus.name"
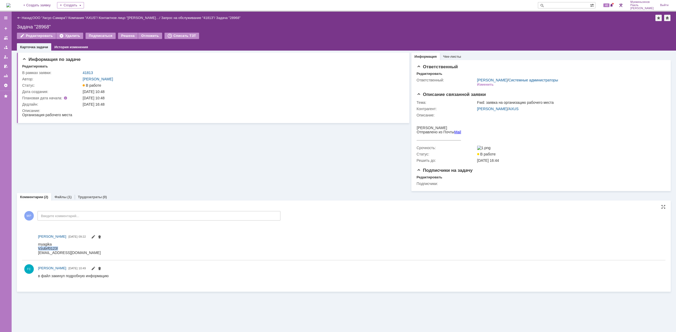
drag, startPoint x: 58, startPoint y: 248, endPoint x: 39, endPoint y: 249, distance: 19.5
click at [39, 249] on div "myagika Vzubrf0123! myagika@axus.name" at bounding box center [69, 248] width 63 height 13
copy div "Vzubrf0123!"
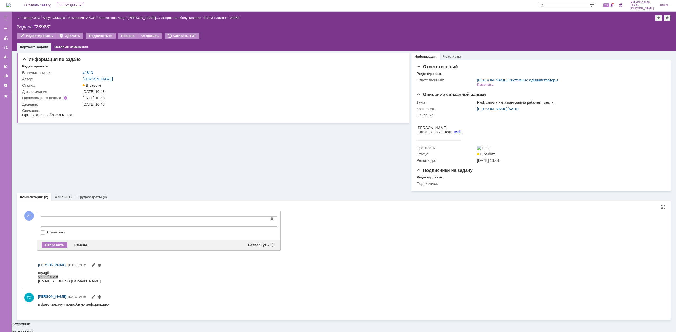
click at [64, 219] on iframe at bounding box center [83, 221] width 79 height 9
click at [84, 219] on div at bounding box center [83, 221] width 75 height 4
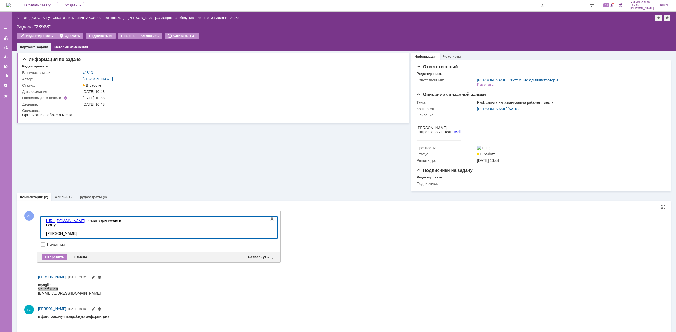
scroll to position [534, 1]
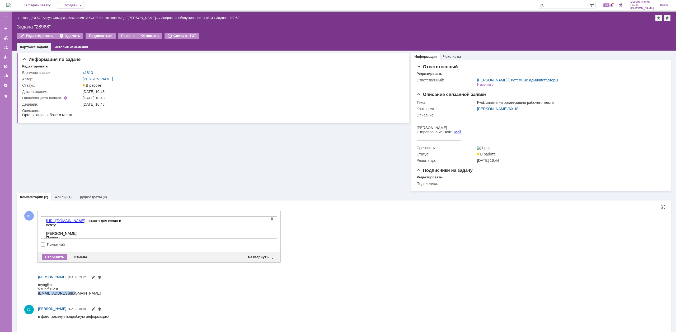
drag, startPoint x: 73, startPoint y: 294, endPoint x: 39, endPoint y: 295, distance: 34.3
click at [39, 295] on div "myagika Vzubrf0123! myagika@axus.name" at bounding box center [69, 289] width 63 height 13
copy div "myagika@axus.name"
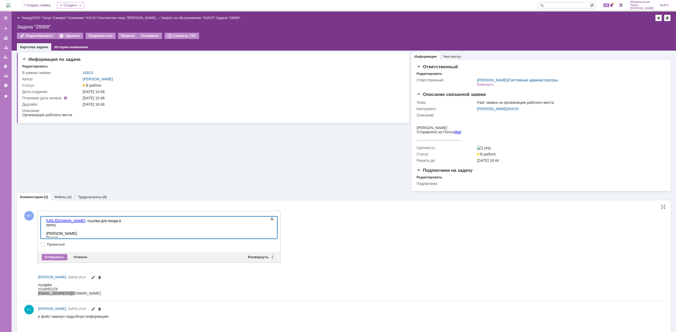
click at [66, 227] on div "https://biz.mail.ru/?authid=mfv1t305.zeh&dwhsplit=s10273.b1s&from=login&reset_s…" at bounding box center [83, 229] width 75 height 21
click at [56, 288] on div "myagika Vzubrf0123! myagika@axus.name" at bounding box center [69, 289] width 63 height 13
drag, startPoint x: 57, startPoint y: 288, endPoint x: 75, endPoint y: 573, distance: 285.6
click at [38, 289] on html "myagika Vzubrf0123! myagika@axus.name" at bounding box center [347, 289] width 619 height 13
click at [37, 291] on div "Гавриленко Дмитрий Максимович 18.09.2025 09:22" at bounding box center [343, 285] width 643 height 27
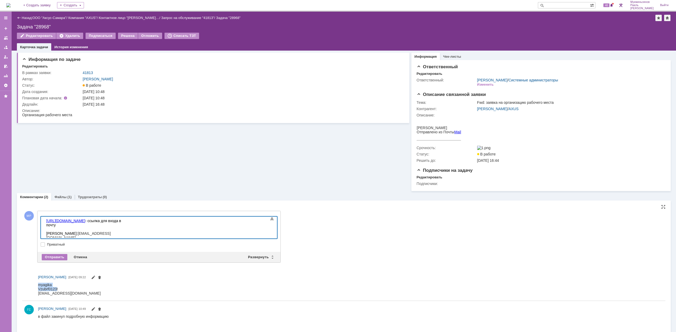
click at [39, 289] on div "myagika Vzubrf0123! myagika@axus.name" at bounding box center [69, 289] width 63 height 13
click at [38, 289] on div "myagika Vzubrf0123! myagika@axus.name" at bounding box center [69, 289] width 63 height 13
drag, startPoint x: 38, startPoint y: 288, endPoint x: 64, endPoint y: 288, distance: 25.6
click at [64, 288] on div "myagika Vzubrf0123! myagika@axus.name" at bounding box center [69, 289] width 63 height 13
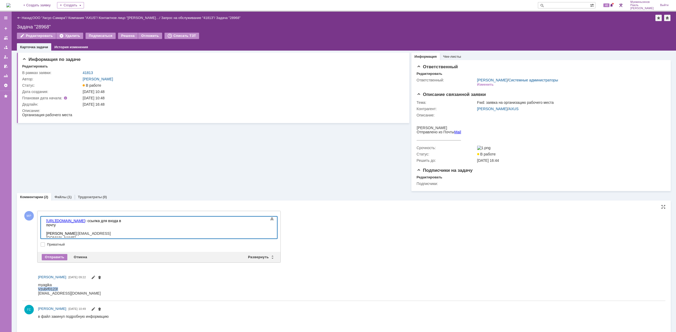
copy div "Vzubrf0123!"
click at [71, 237] on body "https://biz.mail.ru/?authid=mfv1t305.zeh&dwhsplit=s10273.b1s&from=login&reset_s…" at bounding box center [83, 232] width 79 height 30
click at [59, 259] on div "Отправить" at bounding box center [55, 257] width 26 height 6
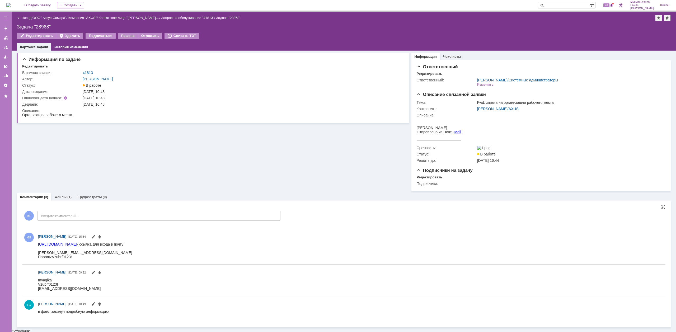
scroll to position [0, 0]
click at [118, 34] on div "Решена" at bounding box center [128, 36] width 20 height 6
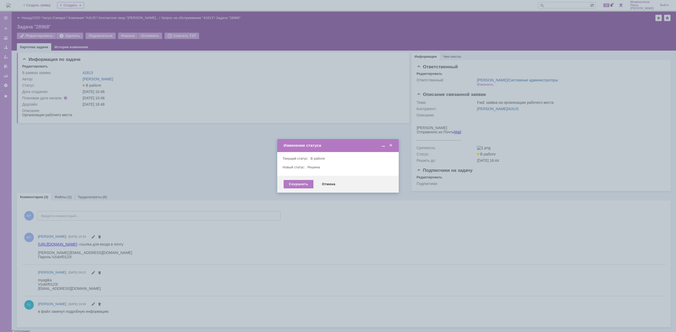
click at [292, 180] on div "Сохранить Отмена" at bounding box center [337, 184] width 121 height 17
click at [294, 184] on div "Сохранить" at bounding box center [298, 184] width 30 height 8
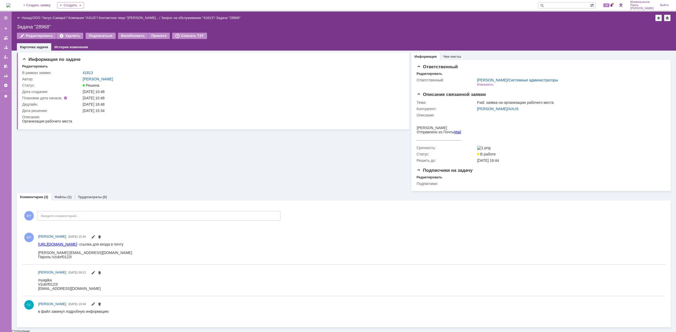
click at [11, 6] on img at bounding box center [8, 5] width 4 height 4
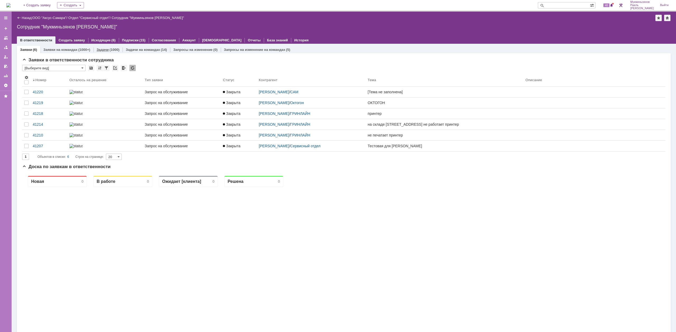
click at [105, 51] on link "Задачи" at bounding box center [103, 50] width 12 height 4
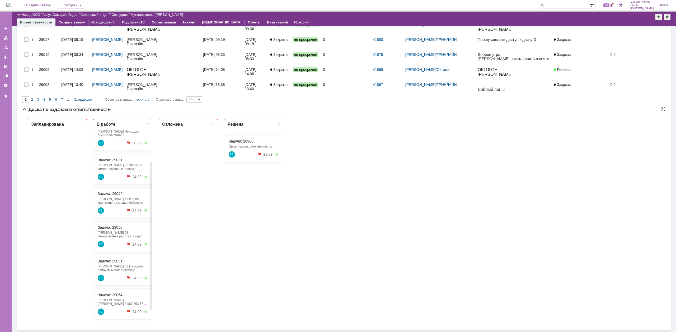
scroll to position [53, 0]
click at [112, 293] on link "Задача: 29054" at bounding box center [110, 293] width 25 height 4
